Goal: Communication & Community: Ask a question

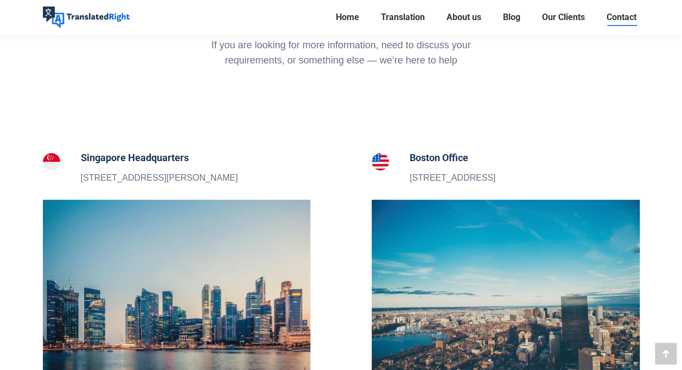
scroll to position [434, 0]
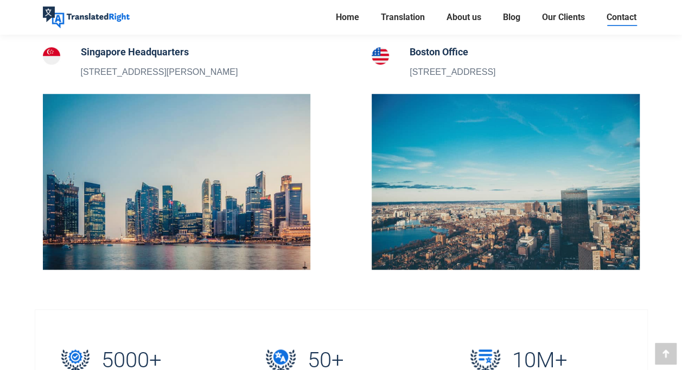
click at [175, 224] on img at bounding box center [177, 182] width 268 height 176
click at [128, 68] on p "[STREET_ADDRESS][PERSON_NAME]" at bounding box center [159, 72] width 157 height 14
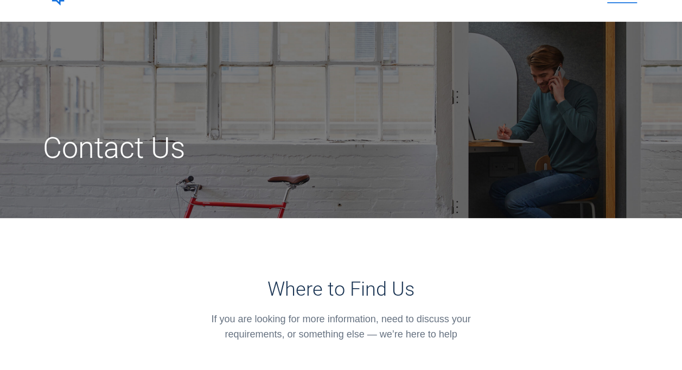
scroll to position [0, 0]
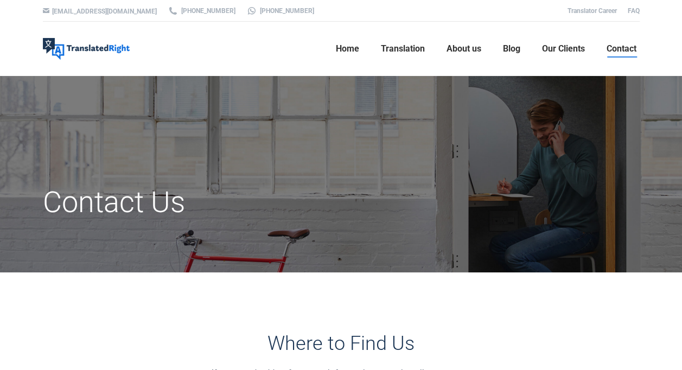
click at [615, 45] on span "Contact" at bounding box center [622, 48] width 30 height 11
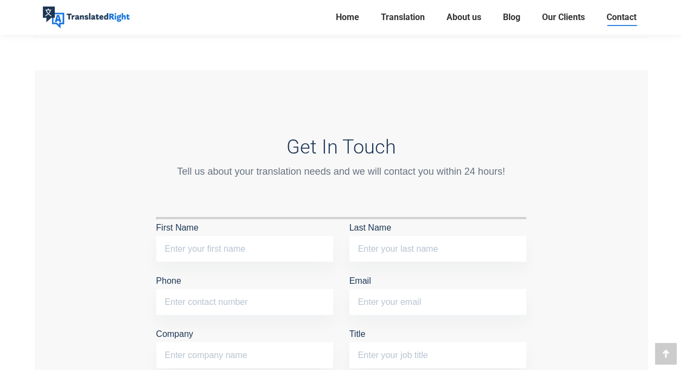
scroll to position [977, 0]
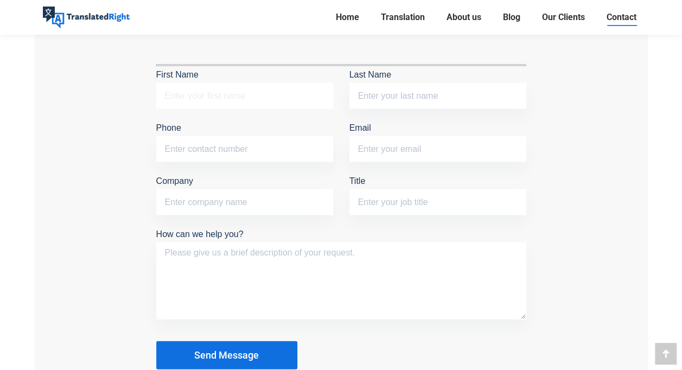
click at [206, 90] on input "First Name" at bounding box center [244, 95] width 177 height 26
type input "DOREENTAY"
type input "86863198"
type input "[PERSON_NAME][EMAIL_ADDRESS][DOMAIN_NAME]"
type input "SGSLMSPORE"
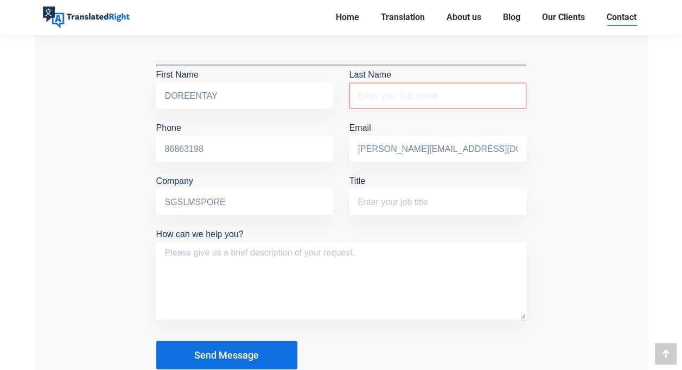
click at [371, 104] on input "Last Name The field is required." at bounding box center [437, 95] width 177 height 26
type input "Tay"
drag, startPoint x: 218, startPoint y: 98, endPoint x: 222, endPoint y: 93, distance: 5.8
click at [218, 98] on input "DOREENTAY" at bounding box center [244, 95] width 177 height 26
type input "[PERSON_NAME]"
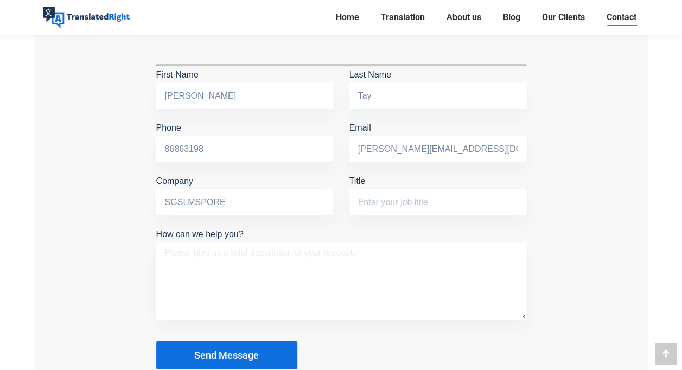
click at [357, 298] on textarea "How can we help you?" at bounding box center [341, 280] width 370 height 77
click at [359, 201] on input "Title" at bounding box center [437, 202] width 177 height 26
type input "Finance Manager"
click at [230, 263] on textarea "How can we help you?" at bounding box center [341, 280] width 370 height 77
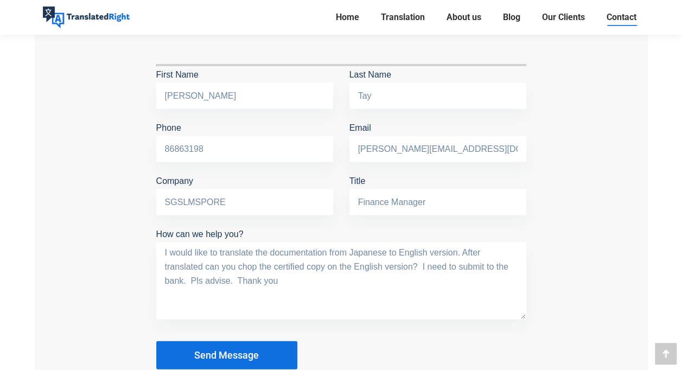
type textarea "I would like to translate the documentation from Japanese to English version. A…"
click at [234, 351] on span "Send Message" at bounding box center [226, 354] width 65 height 11
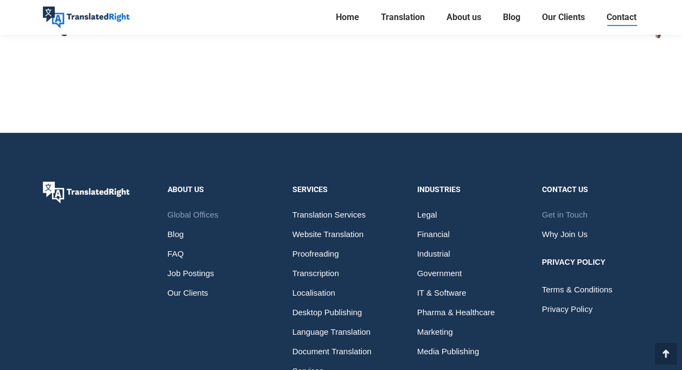
scroll to position [1682, 0]
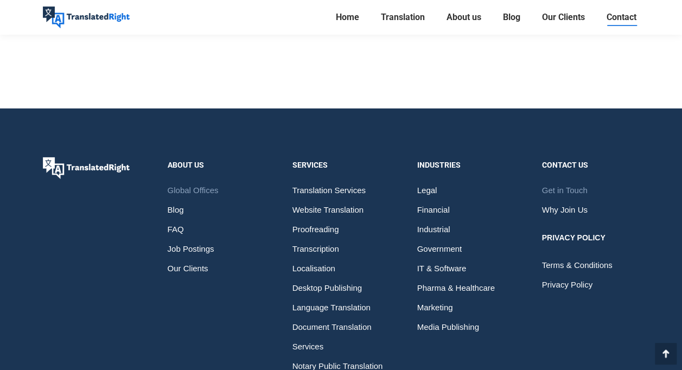
click at [559, 307] on div "About Us Global Offices Blog FAQ Job Postings Our Clients Services Translation …" at bounding box center [341, 274] width 624 height 235
click at [564, 160] on div "Contact us" at bounding box center [591, 164] width 98 height 15
